Goal: Task Accomplishment & Management: Use online tool/utility

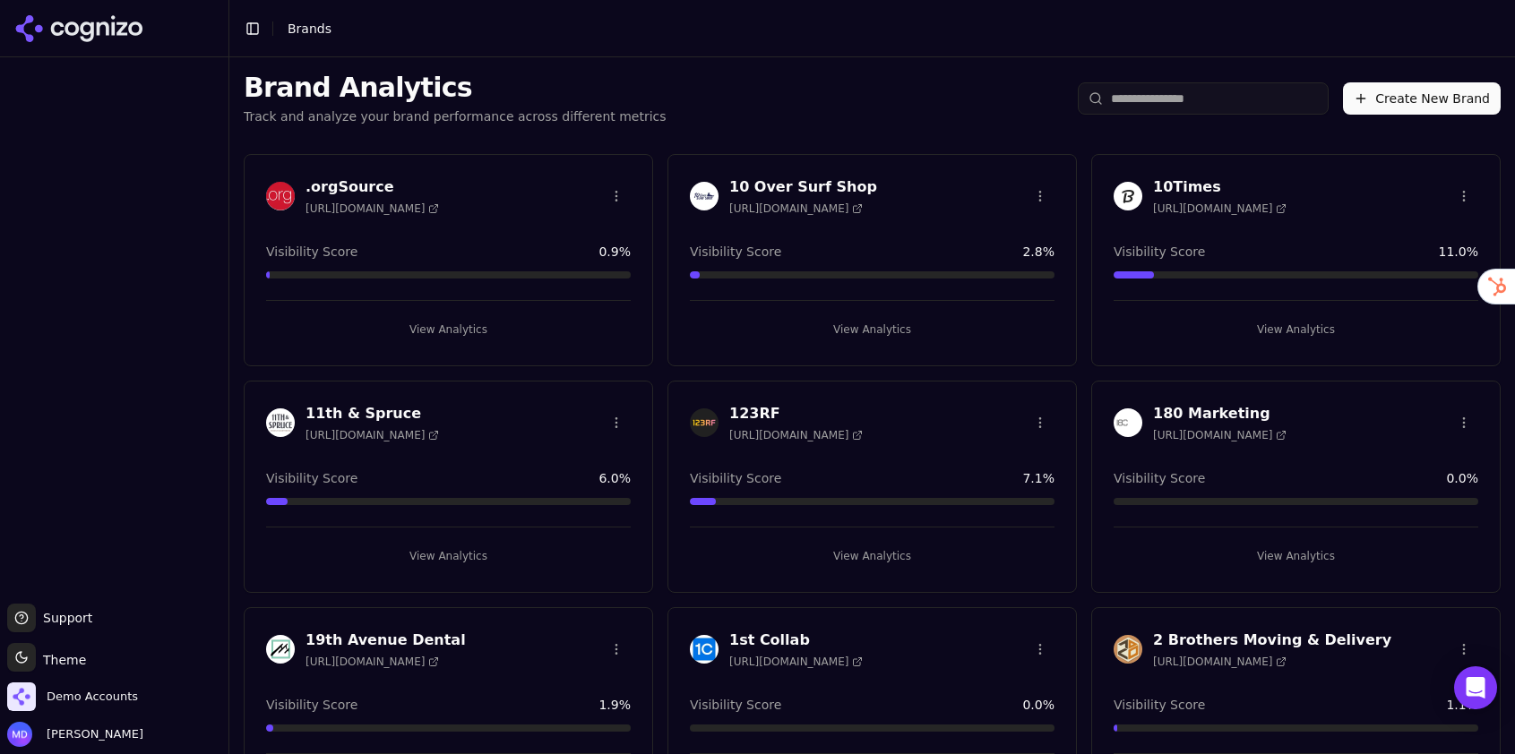
click at [1173, 96] on html "Support Support Toggle theme Theme Demo Accounts [PERSON_NAME] Toggle Sidebar B…" at bounding box center [757, 377] width 1515 height 754
click at [1144, 84] on input "search" at bounding box center [1203, 98] width 251 height 32
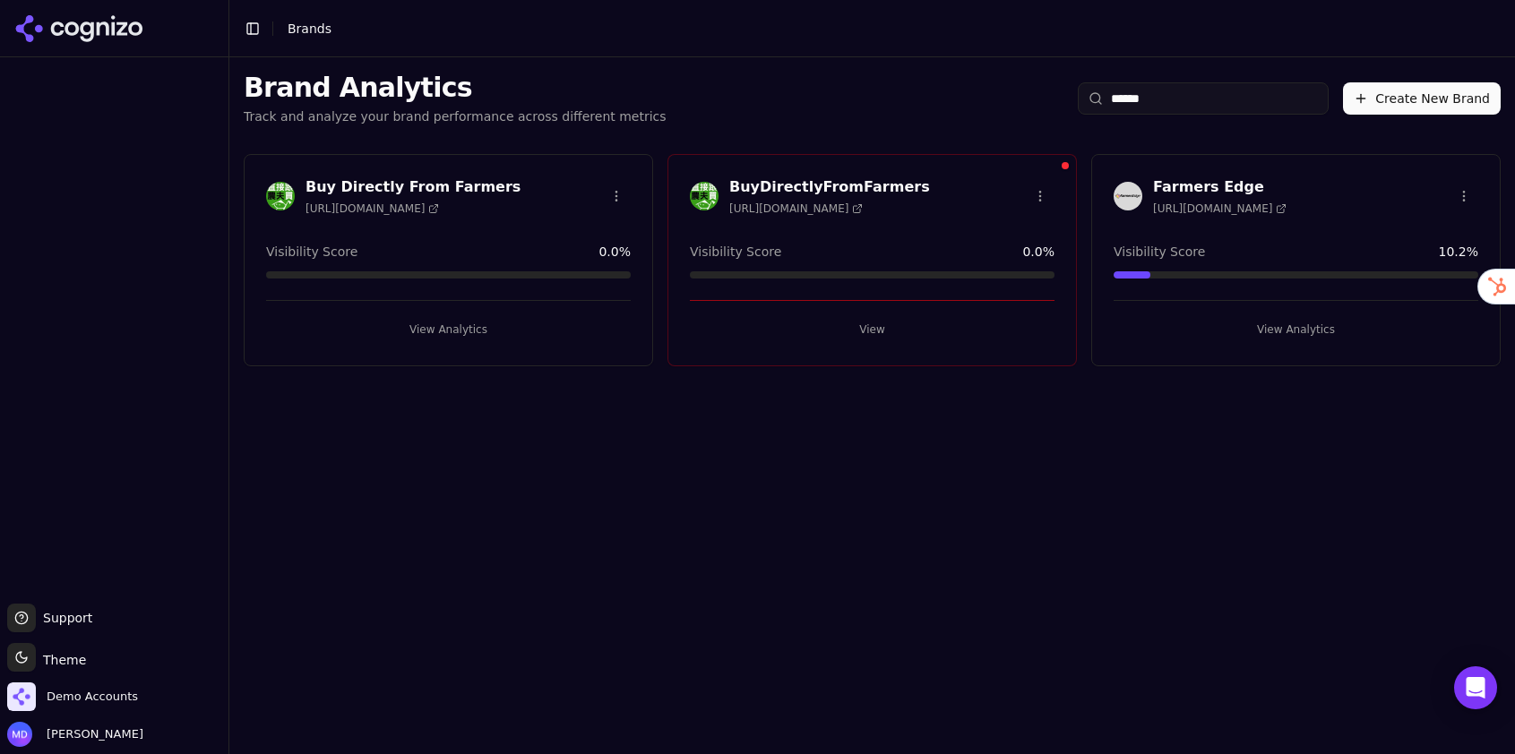
type input "******"
click at [1281, 325] on button "View Analytics" at bounding box center [1296, 329] width 365 height 29
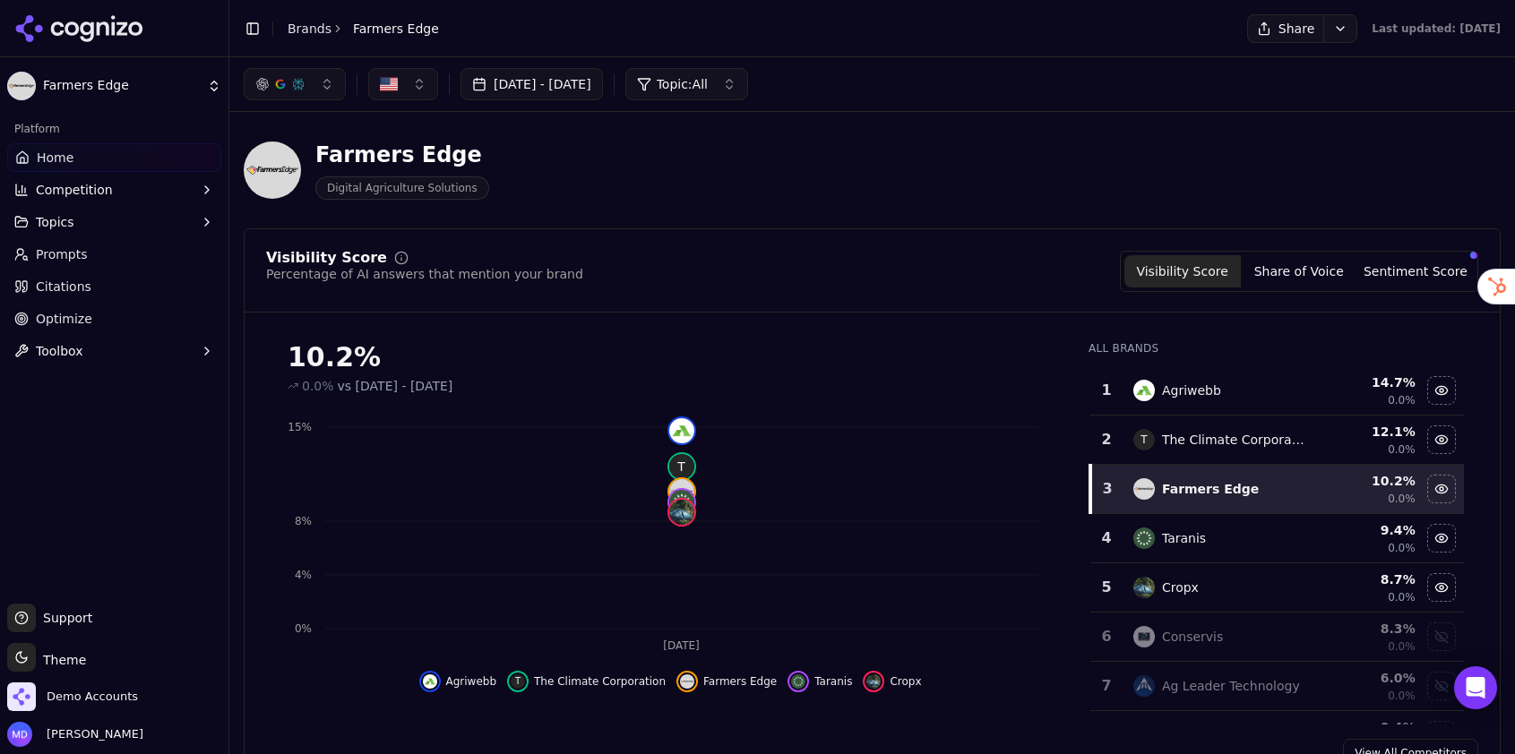
click at [298, 33] on link "Brands" at bounding box center [310, 29] width 44 height 14
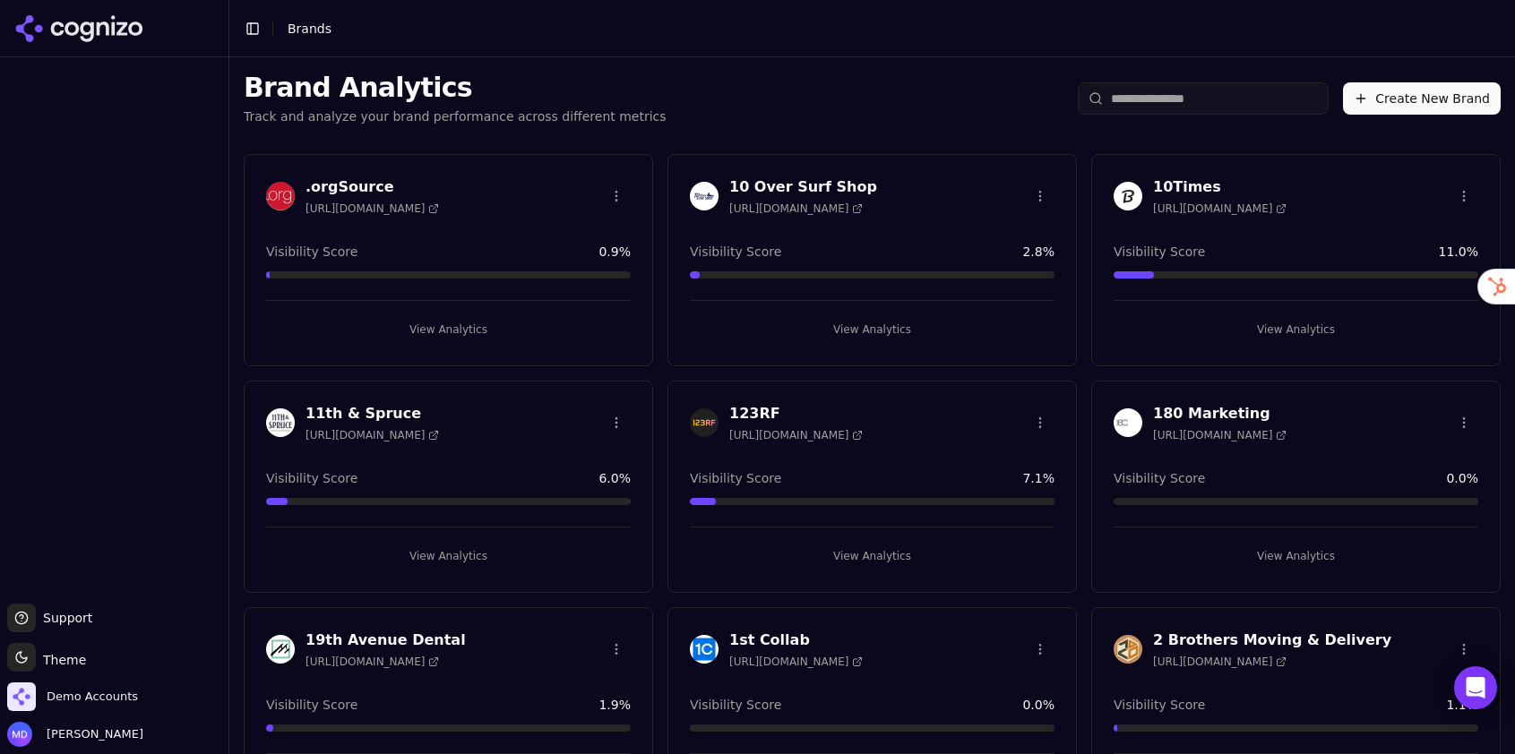
click at [1226, 109] on input "search" at bounding box center [1203, 98] width 251 height 32
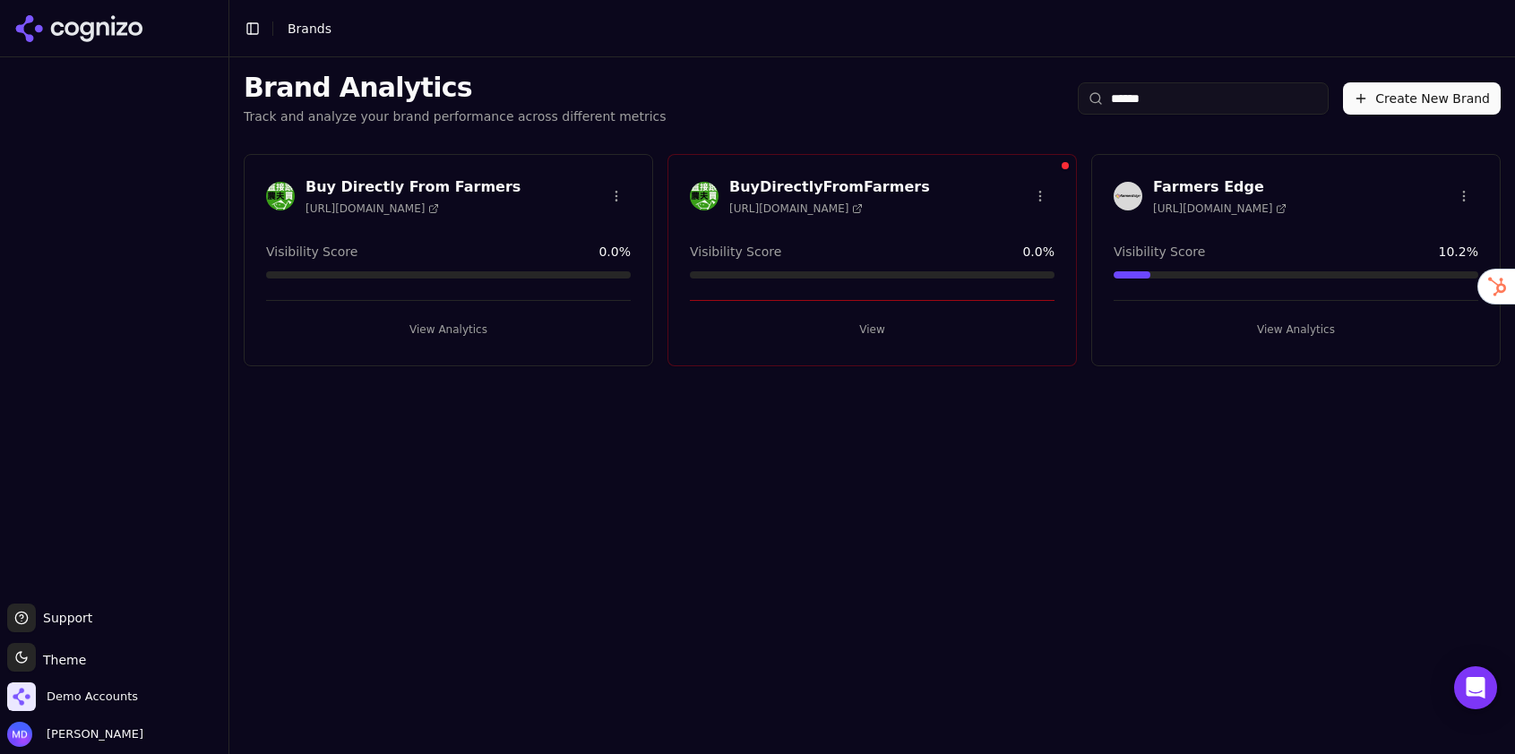
type input "******"
click at [1292, 324] on button "View Analytics" at bounding box center [1296, 329] width 365 height 29
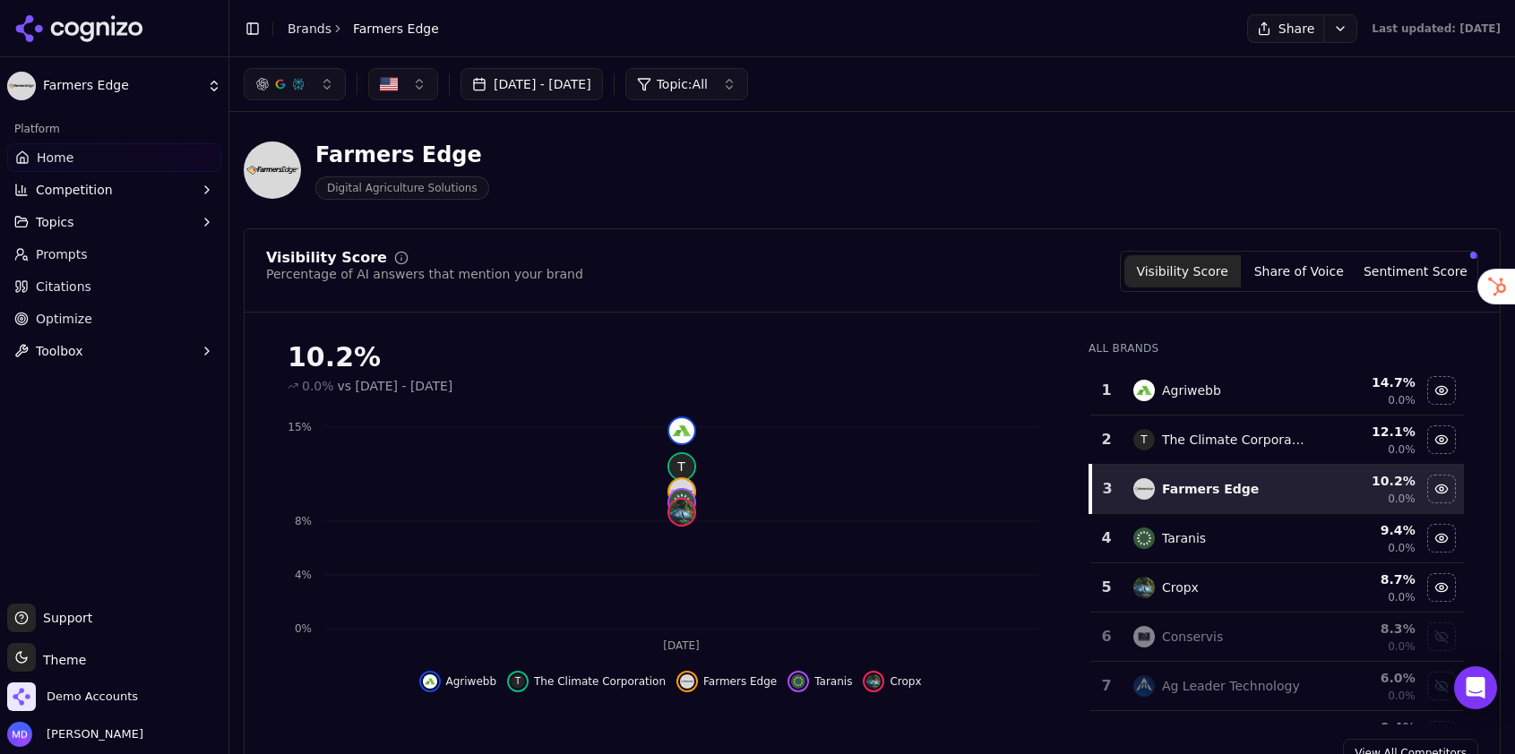
click at [148, 327] on link "Optimize" at bounding box center [114, 319] width 214 height 29
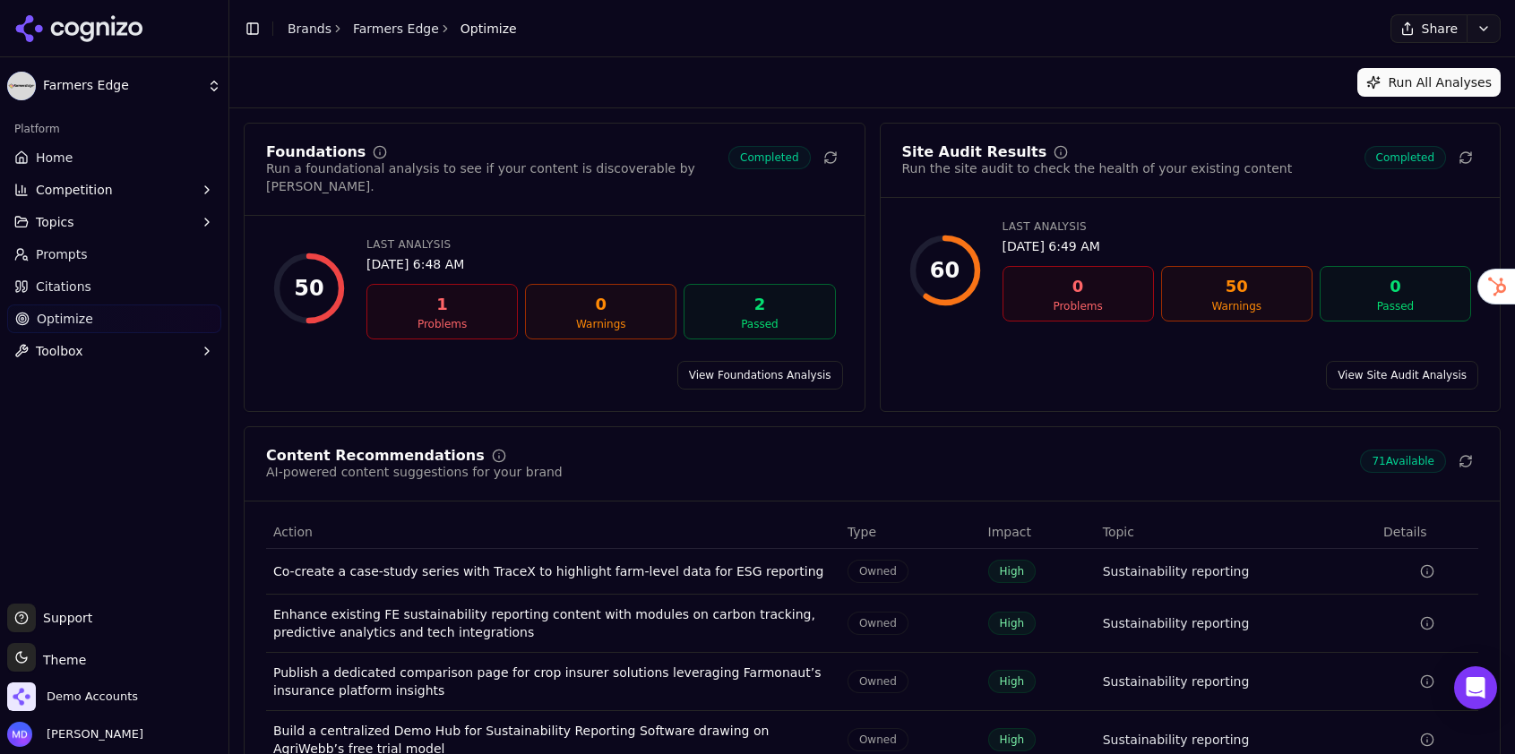
scroll to position [135, 0]
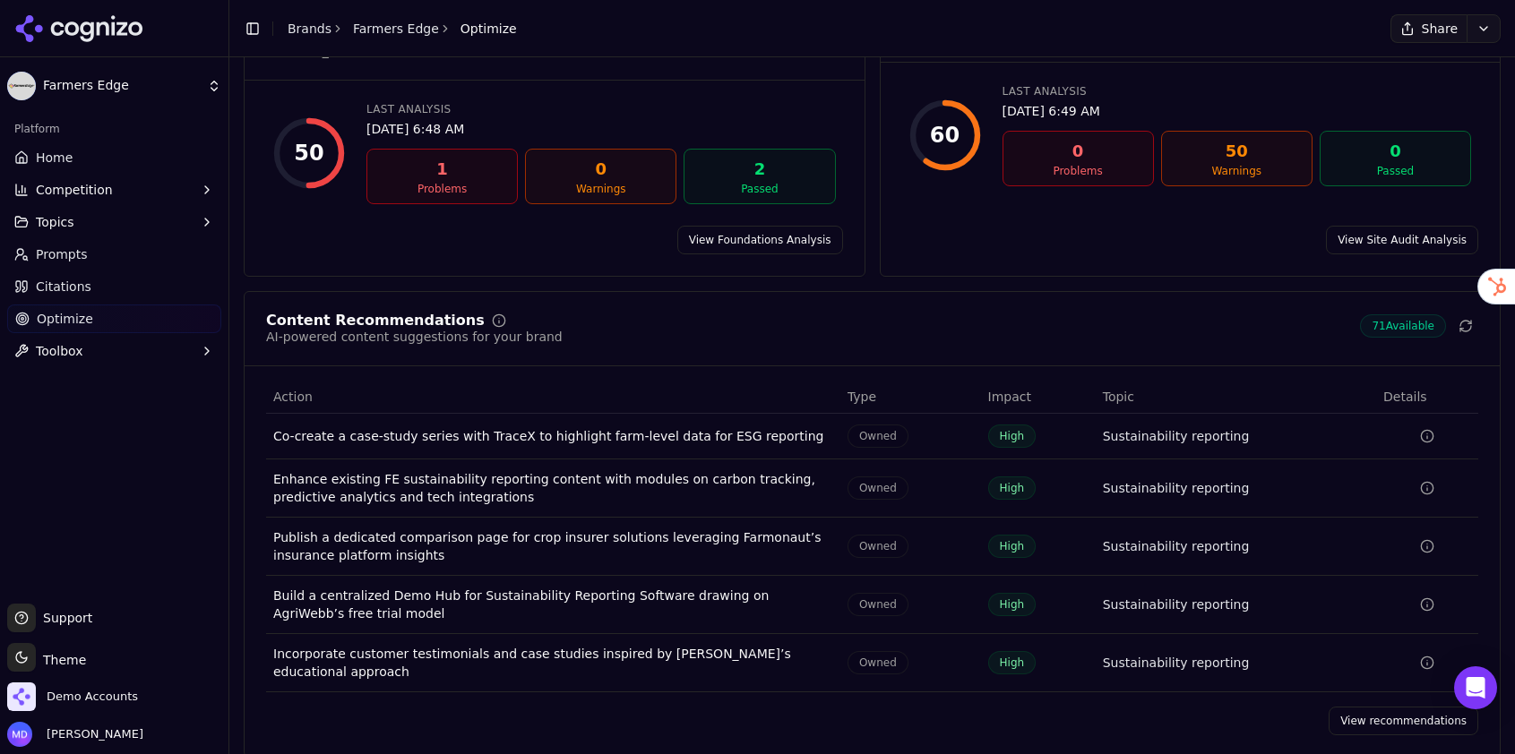
click at [1365, 707] on link "View recommendations" at bounding box center [1404, 721] width 150 height 29
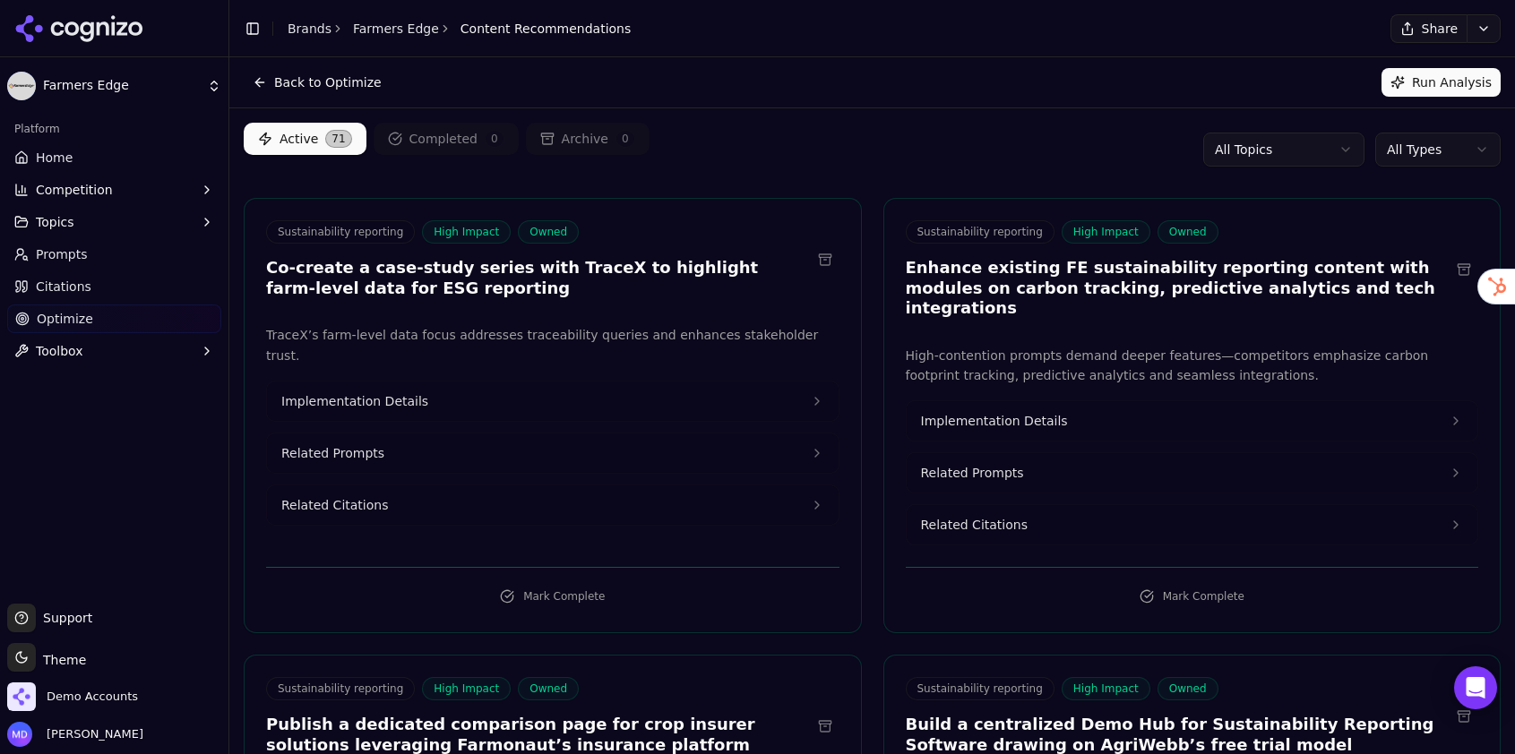
click at [1427, 148] on html "Farmers Edge Platform Home Competition Topics Prompts Citations Optimize Toolbo…" at bounding box center [757, 377] width 1515 height 754
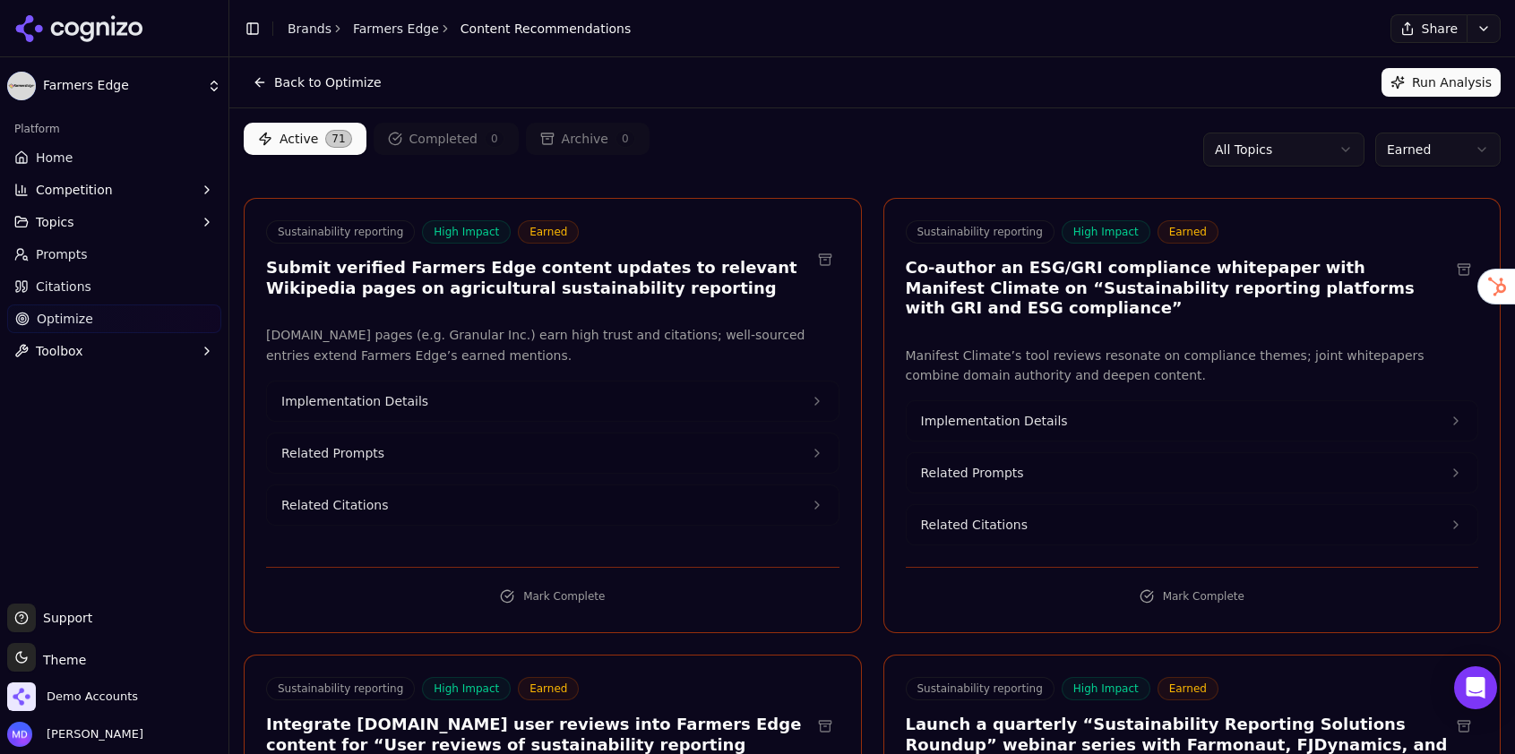
click at [62, 251] on span "Prompts" at bounding box center [62, 254] width 52 height 18
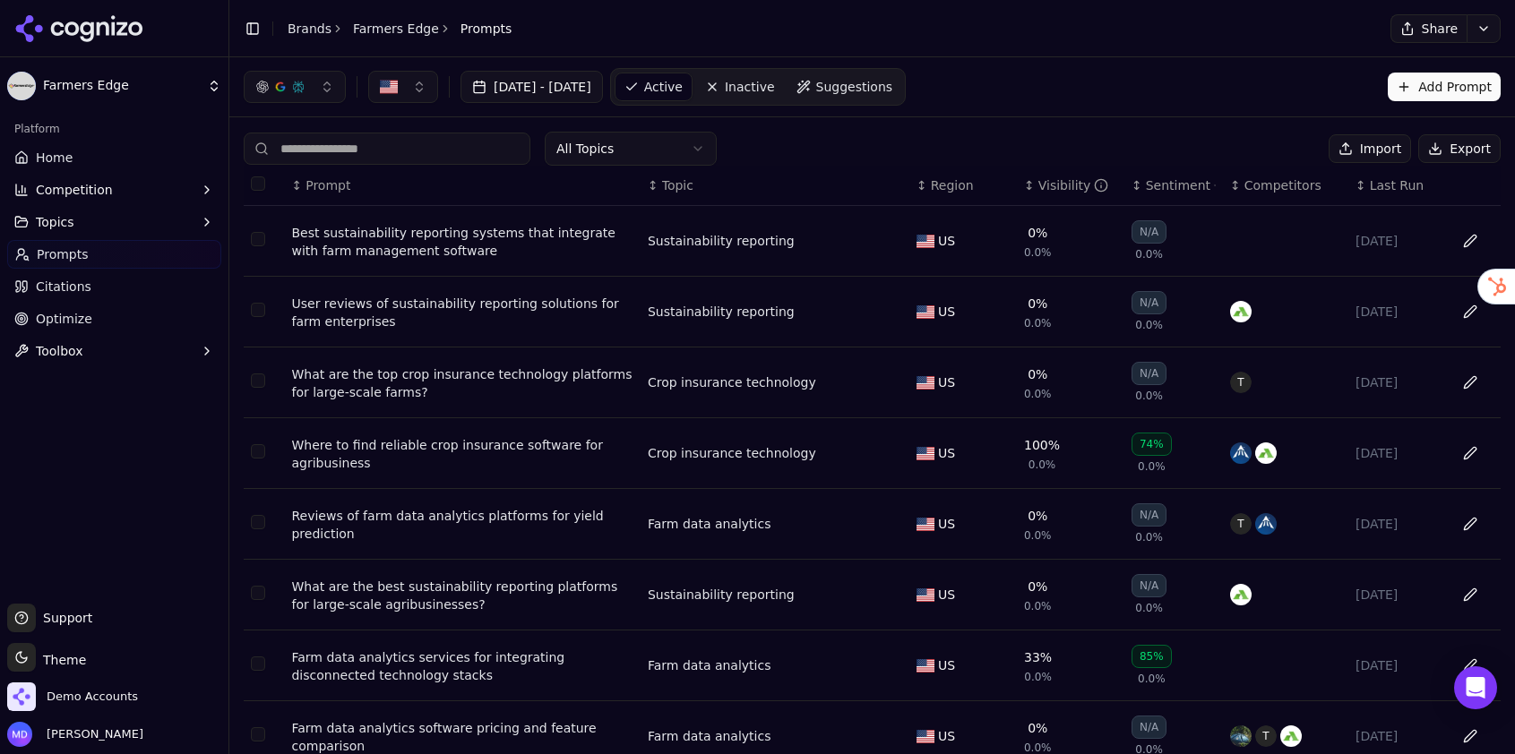
click at [57, 164] on span "Home" at bounding box center [54, 158] width 37 height 18
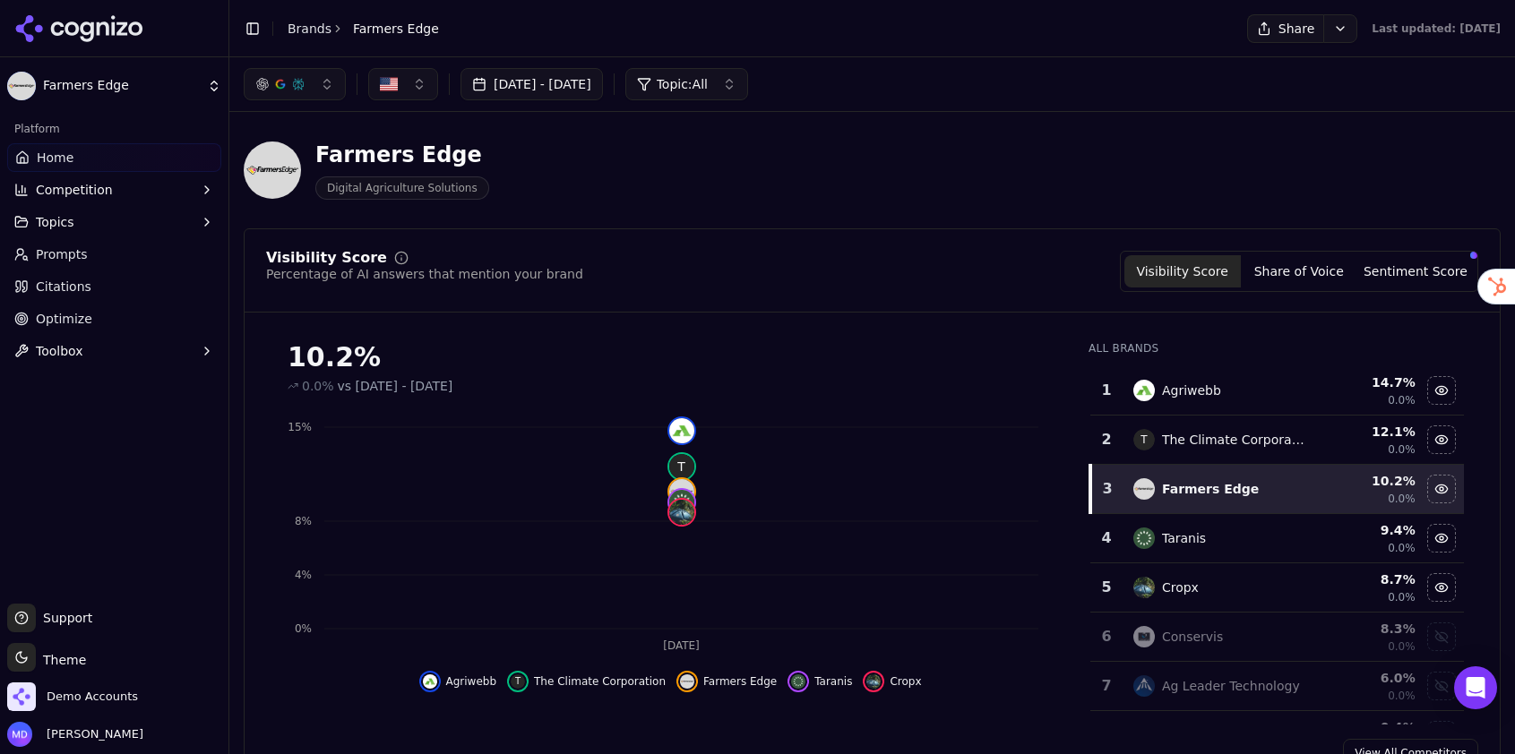
click at [1365, 266] on button "Sentiment Score" at bounding box center [1415, 271] width 116 height 32
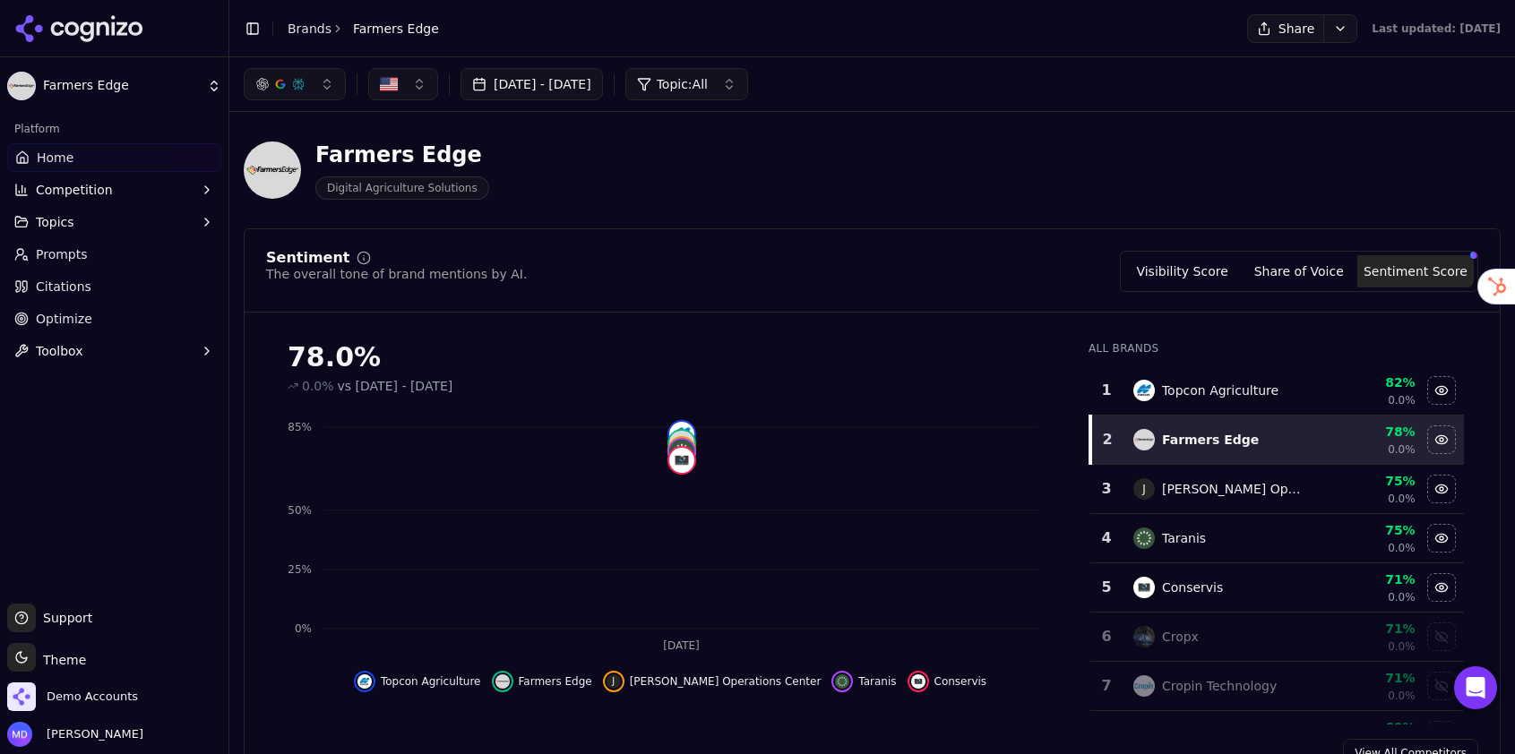
click at [1199, 279] on button "Visibility Score" at bounding box center [1182, 271] width 116 height 32
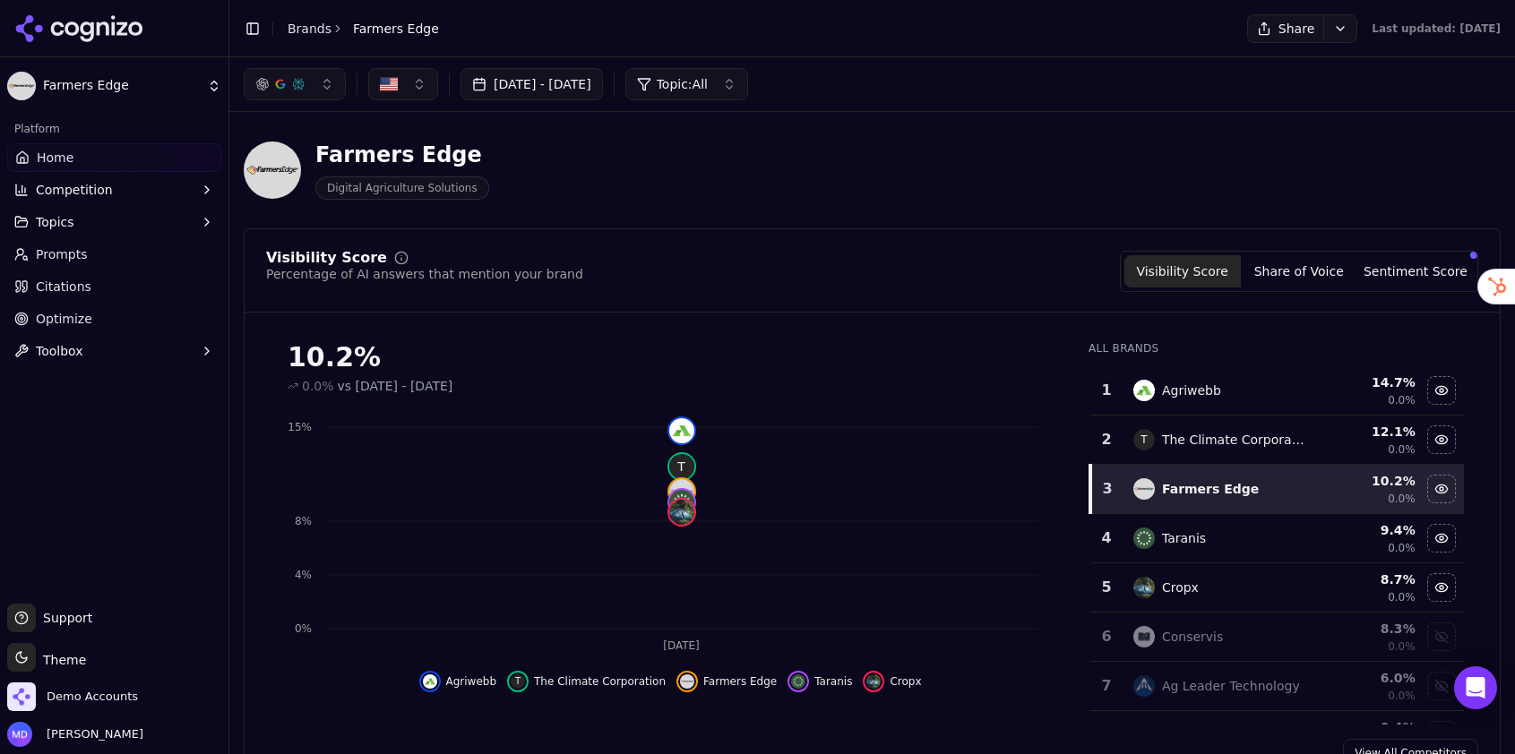
click at [137, 151] on link "Home" at bounding box center [114, 157] width 214 height 29
